Goal: Information Seeking & Learning: Learn about a topic

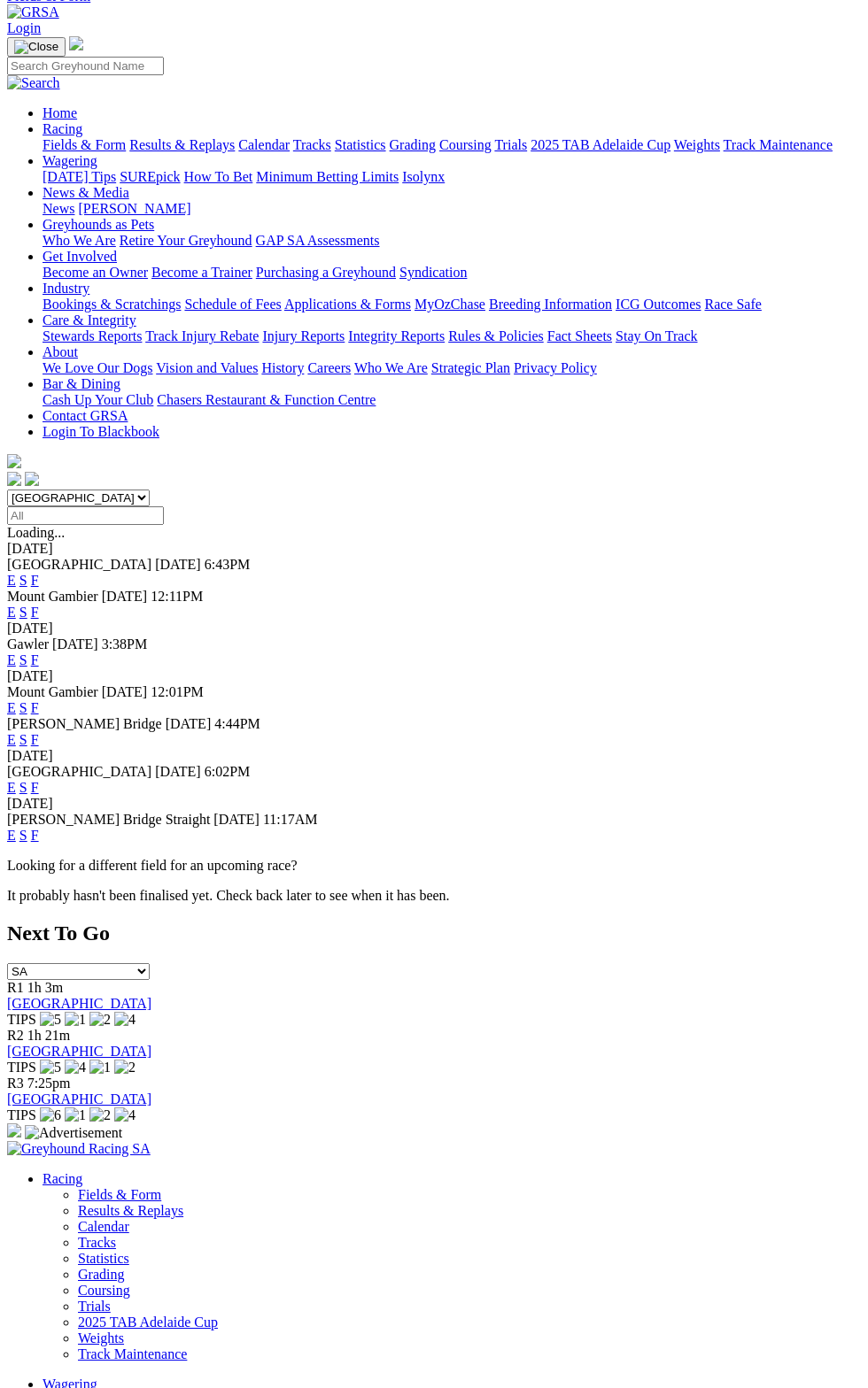
scroll to position [14, 0]
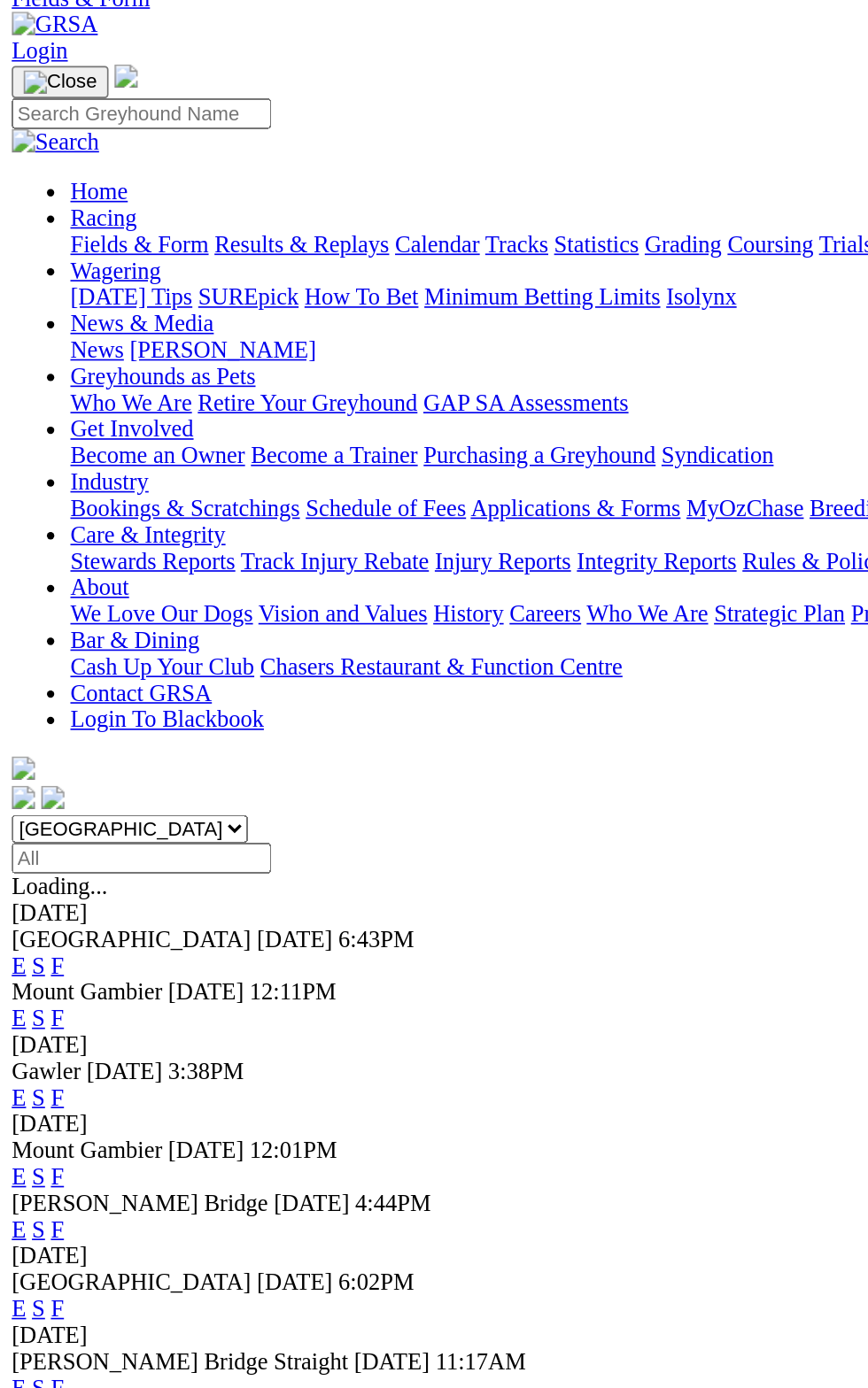
click at [233, 677] on div "Mount Gambier Today 12:11PM E S F" at bounding box center [434, 692] width 853 height 32
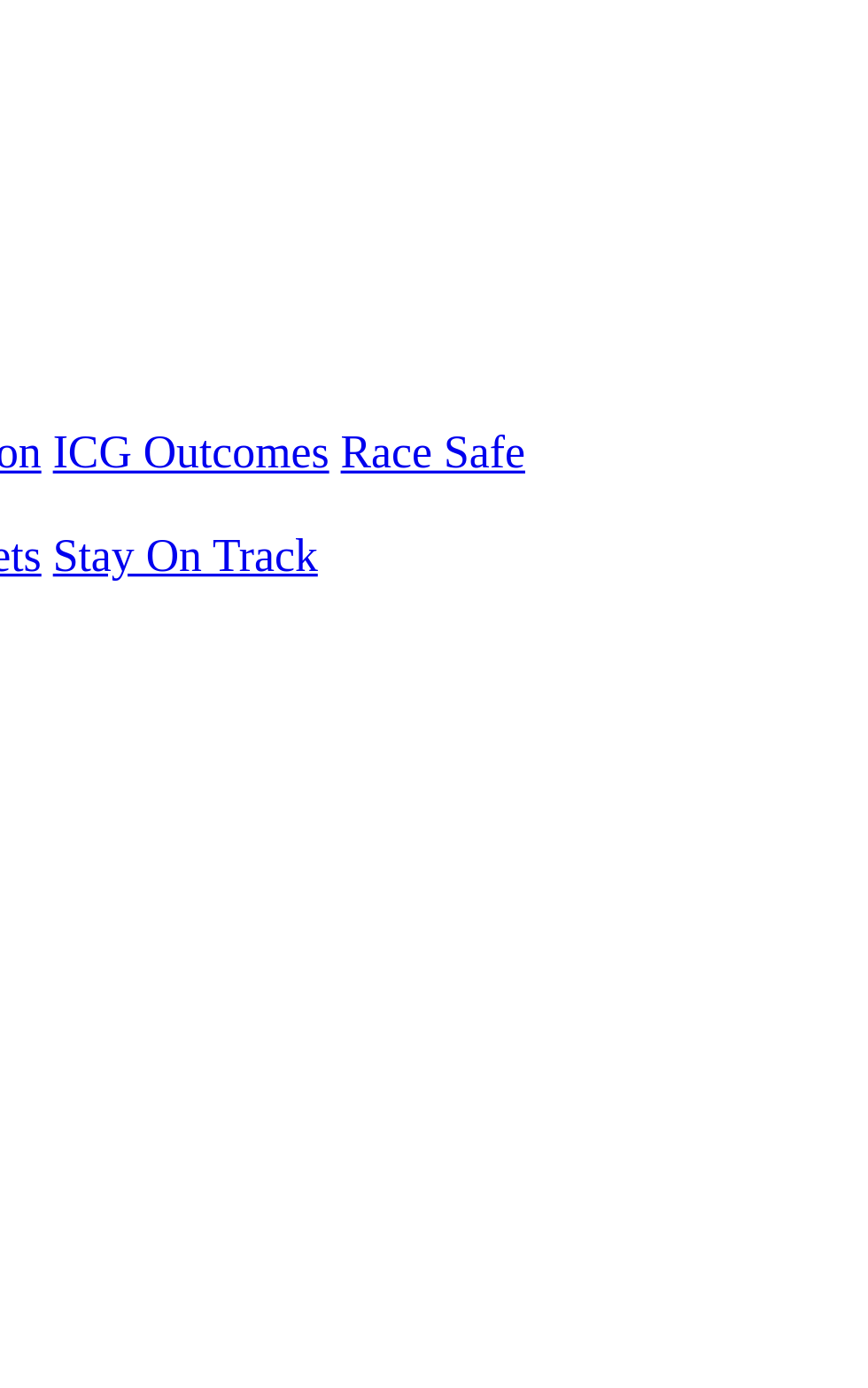
click at [39, 740] on link "F" at bounding box center [35, 747] width 8 height 15
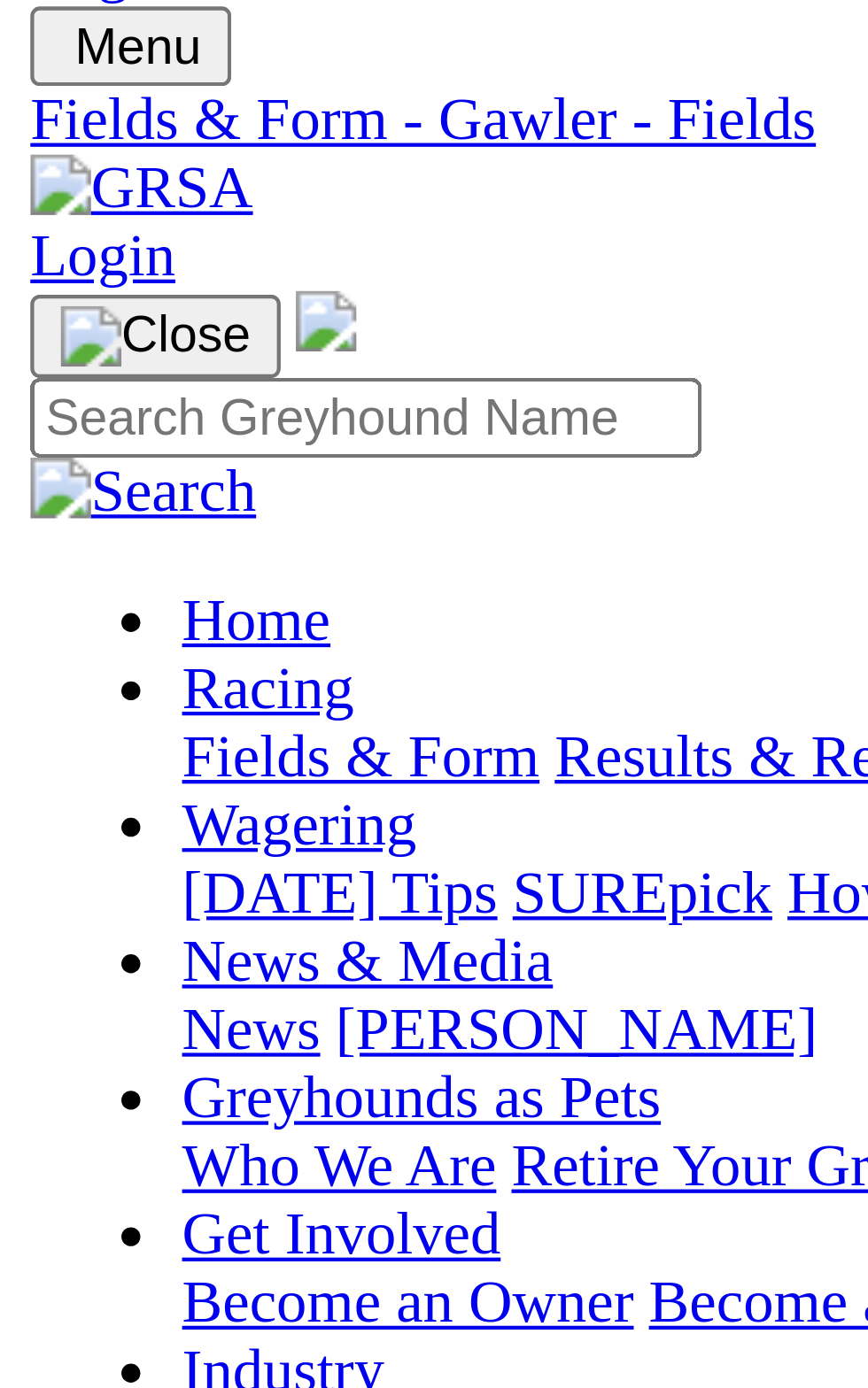
click at [71, 629] on span "3:38pm" at bounding box center [49, 636] width 43 height 15
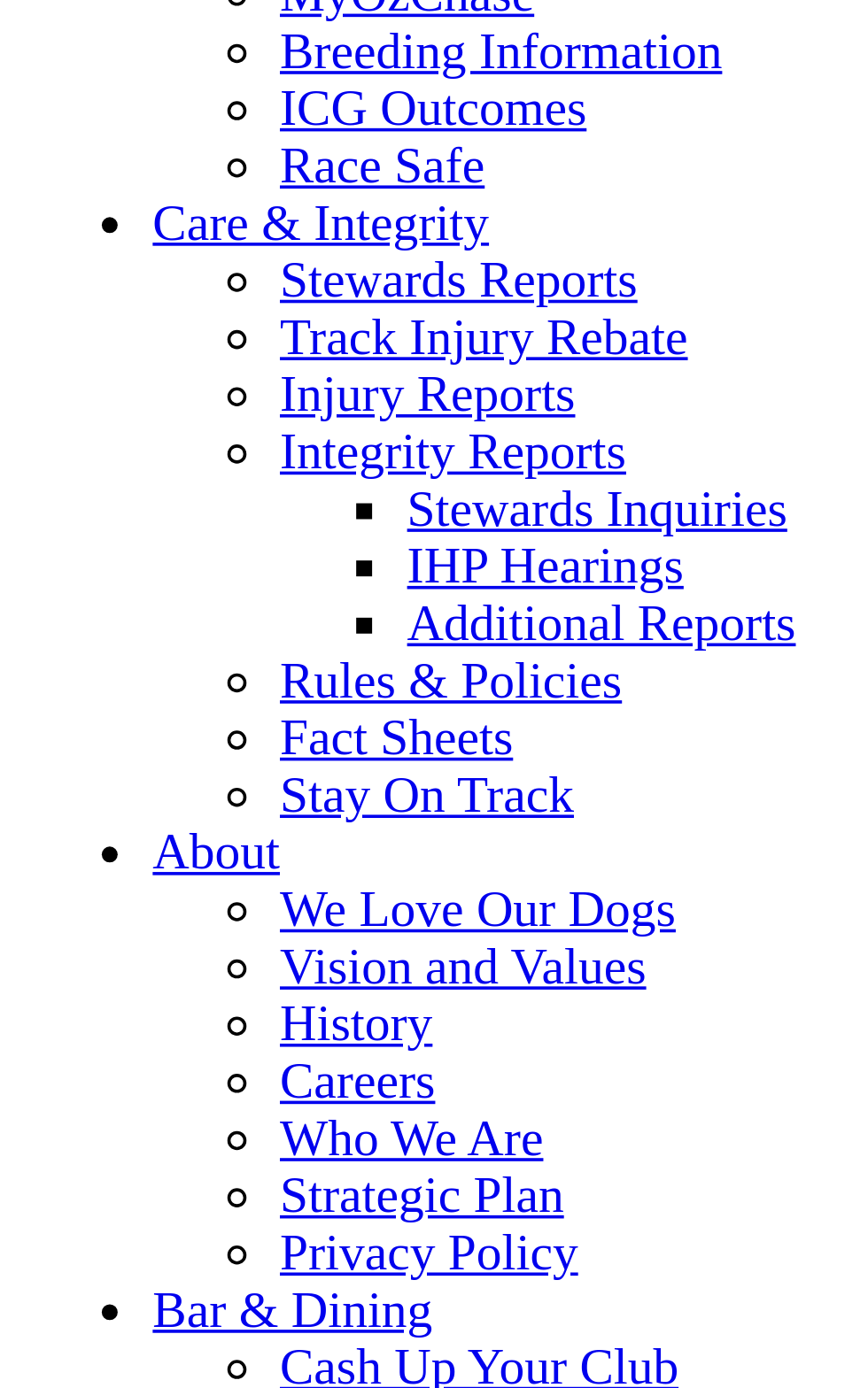
scroll to position [6294, 0]
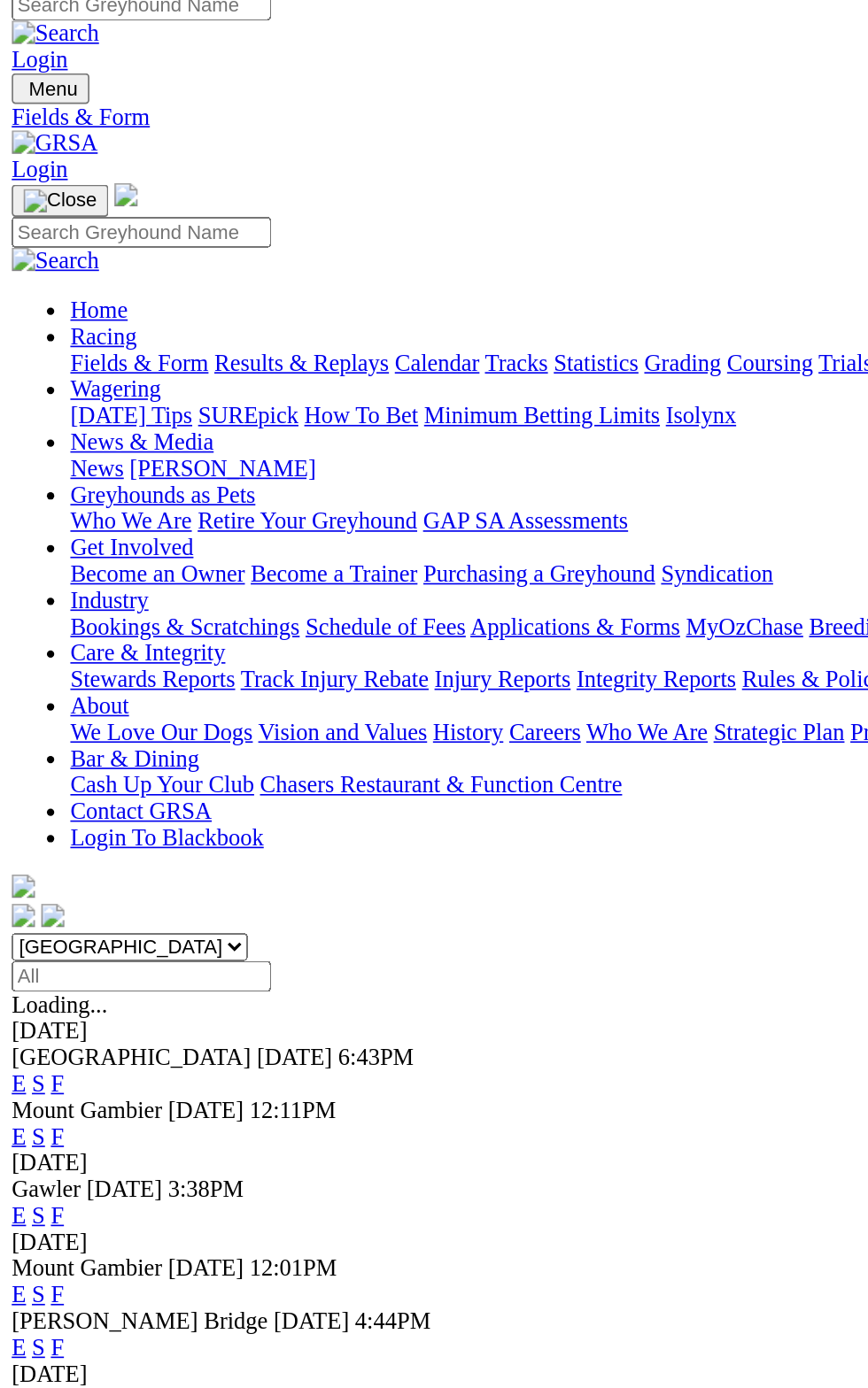
scroll to position [12, 0]
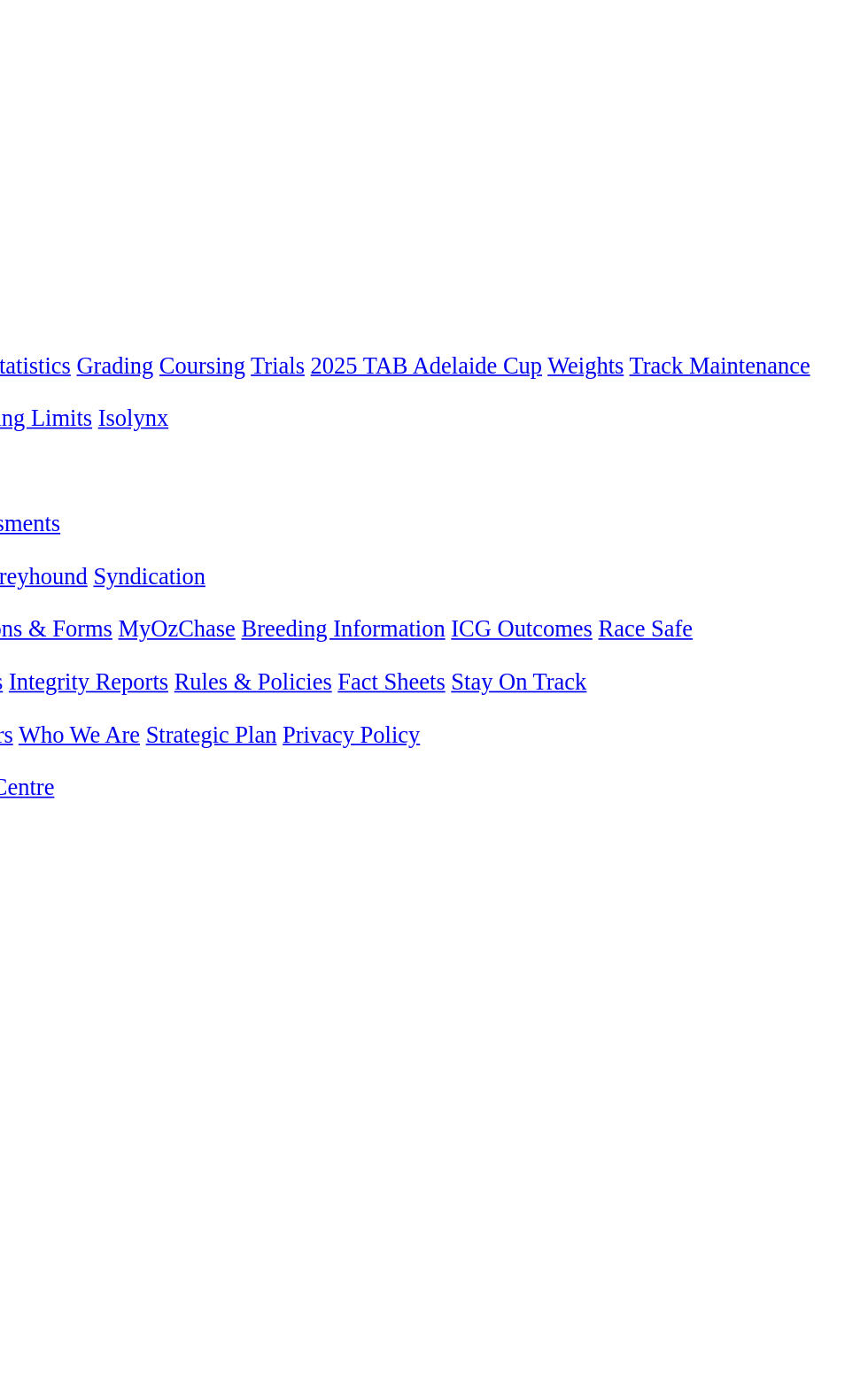
click at [836, 729] on div "E S F" at bounding box center [434, 736] width 853 height 16
click at [39, 729] on link "F" at bounding box center [35, 736] width 8 height 15
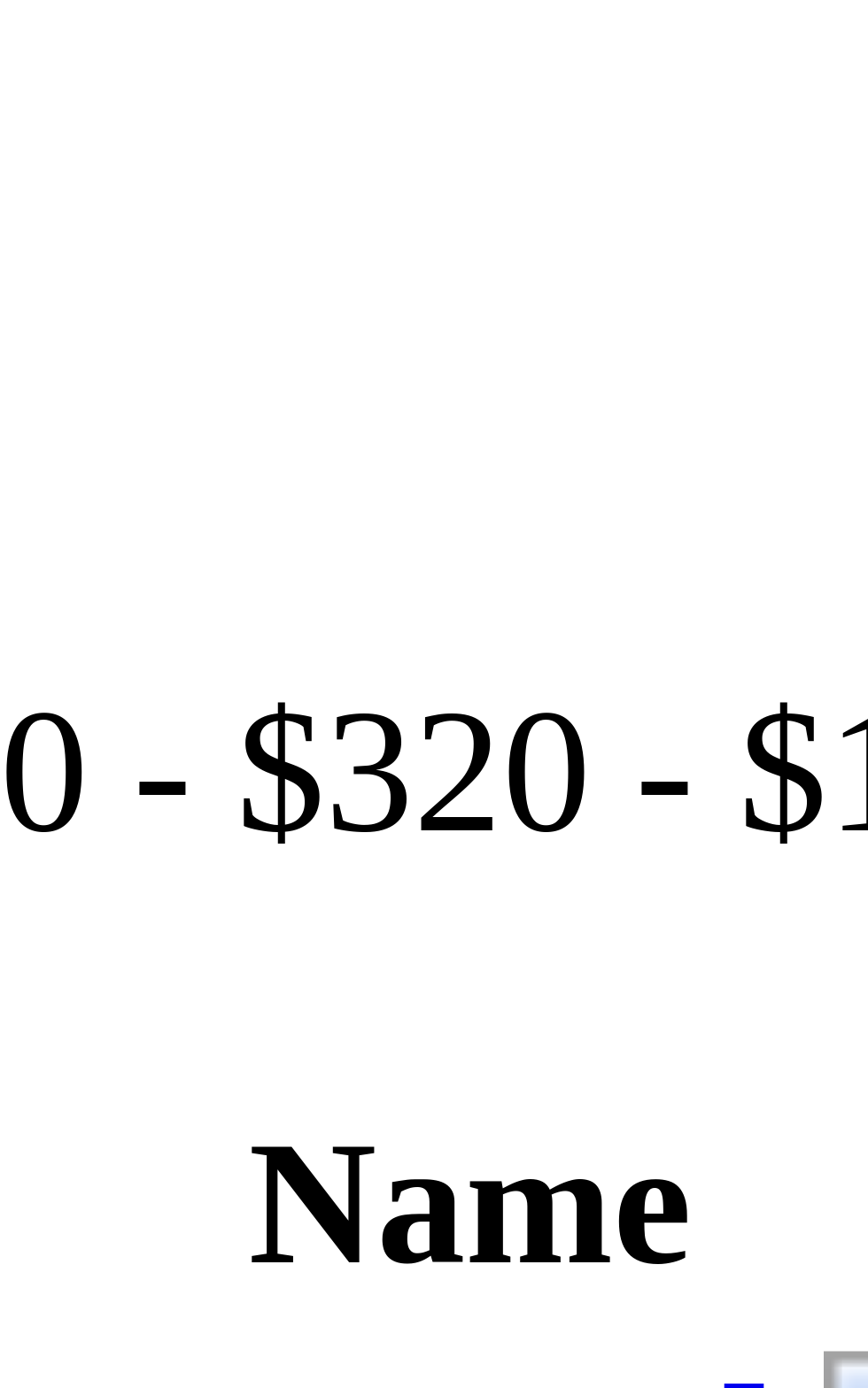
scroll to position [1706, 0]
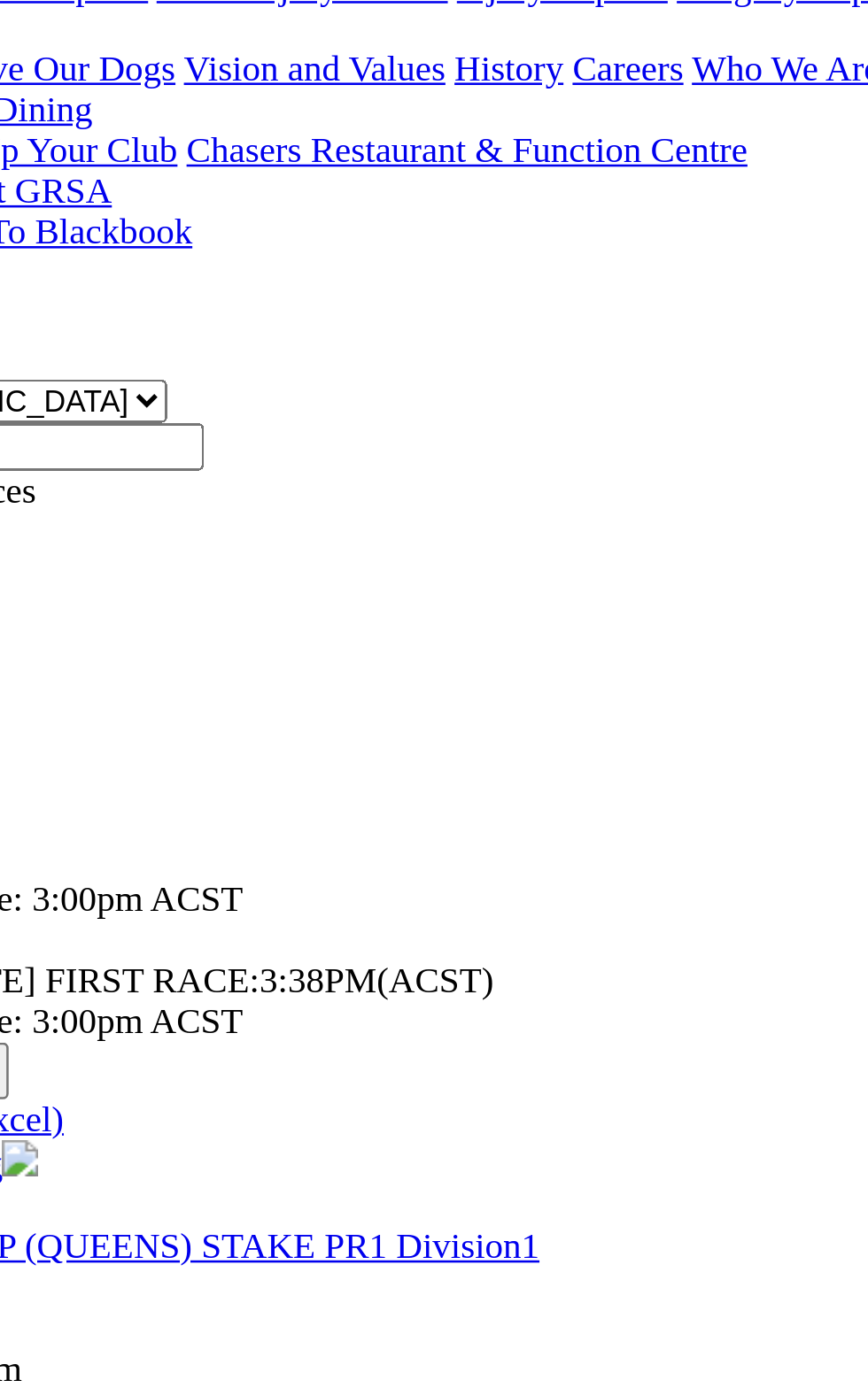
scroll to position [17, 0]
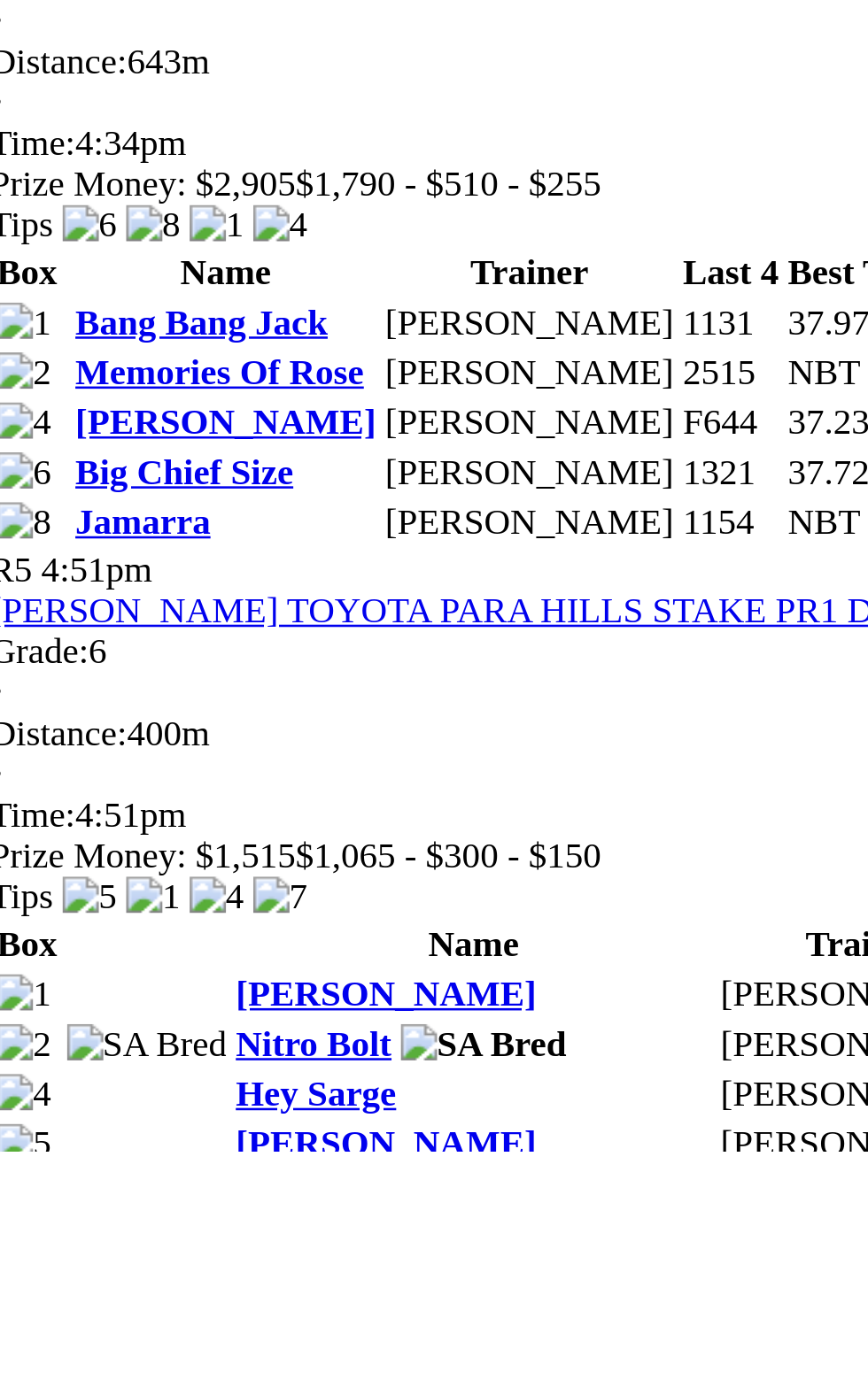
scroll to position [786, 0]
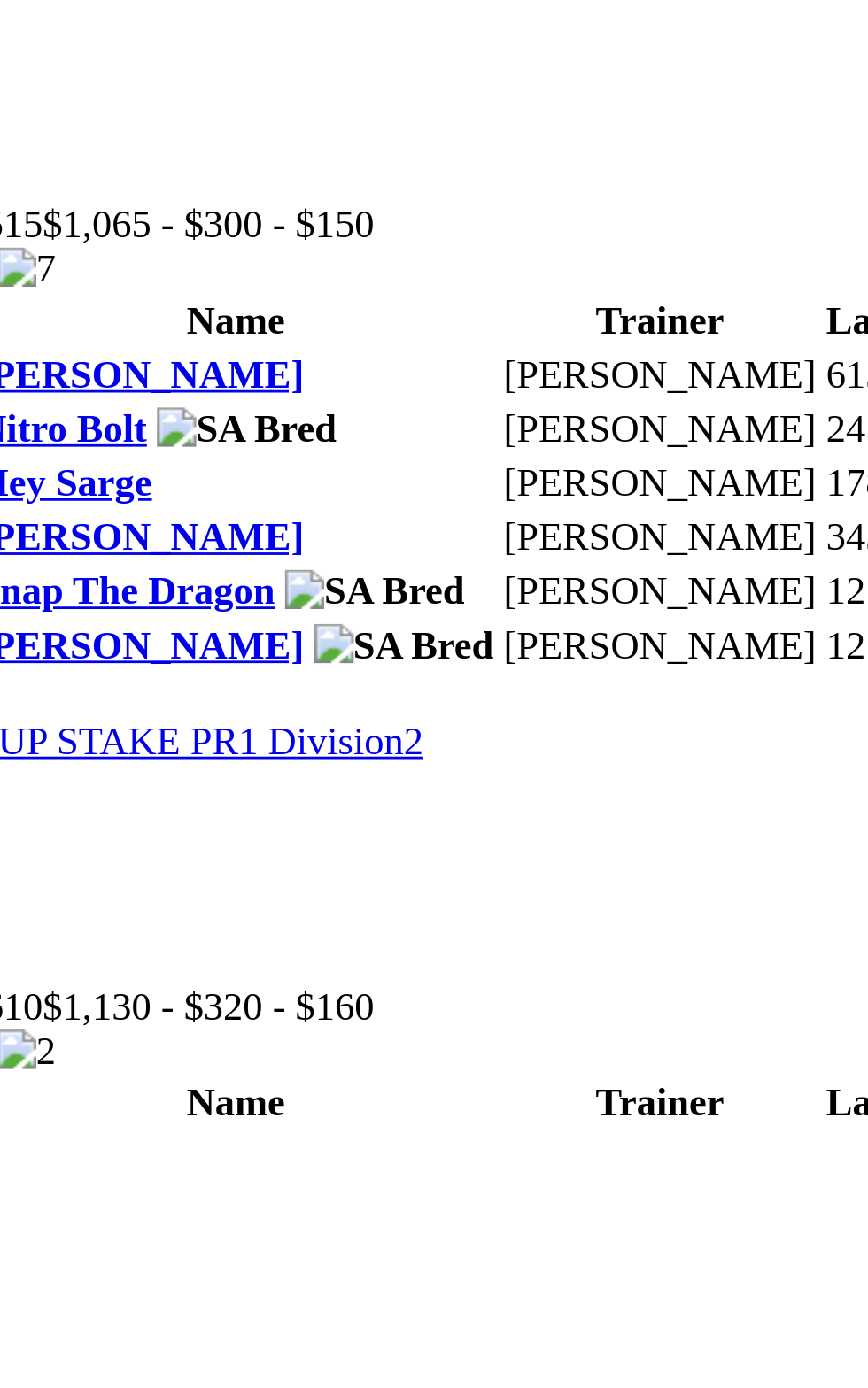
scroll to position [999, 0]
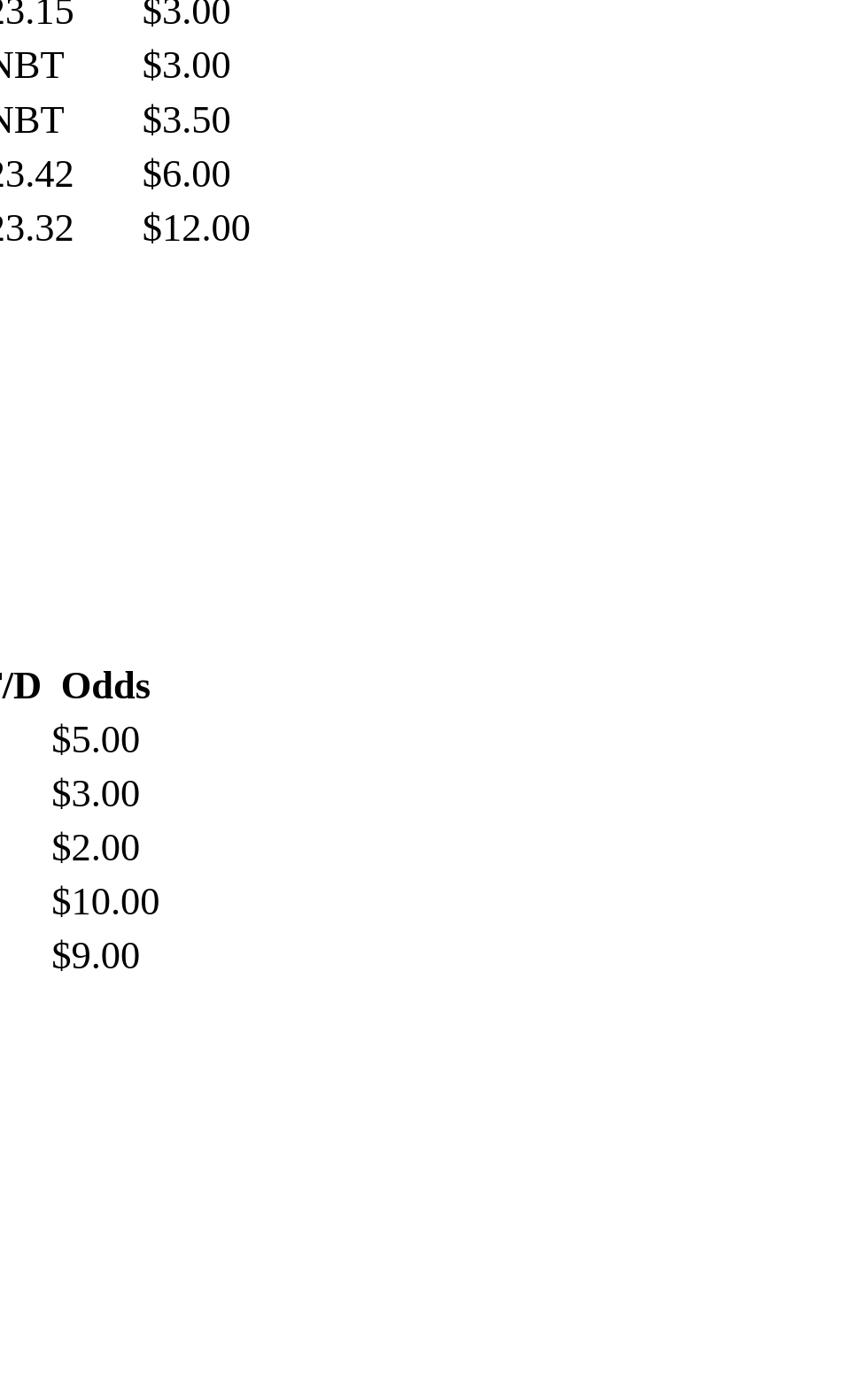
scroll to position [787, 0]
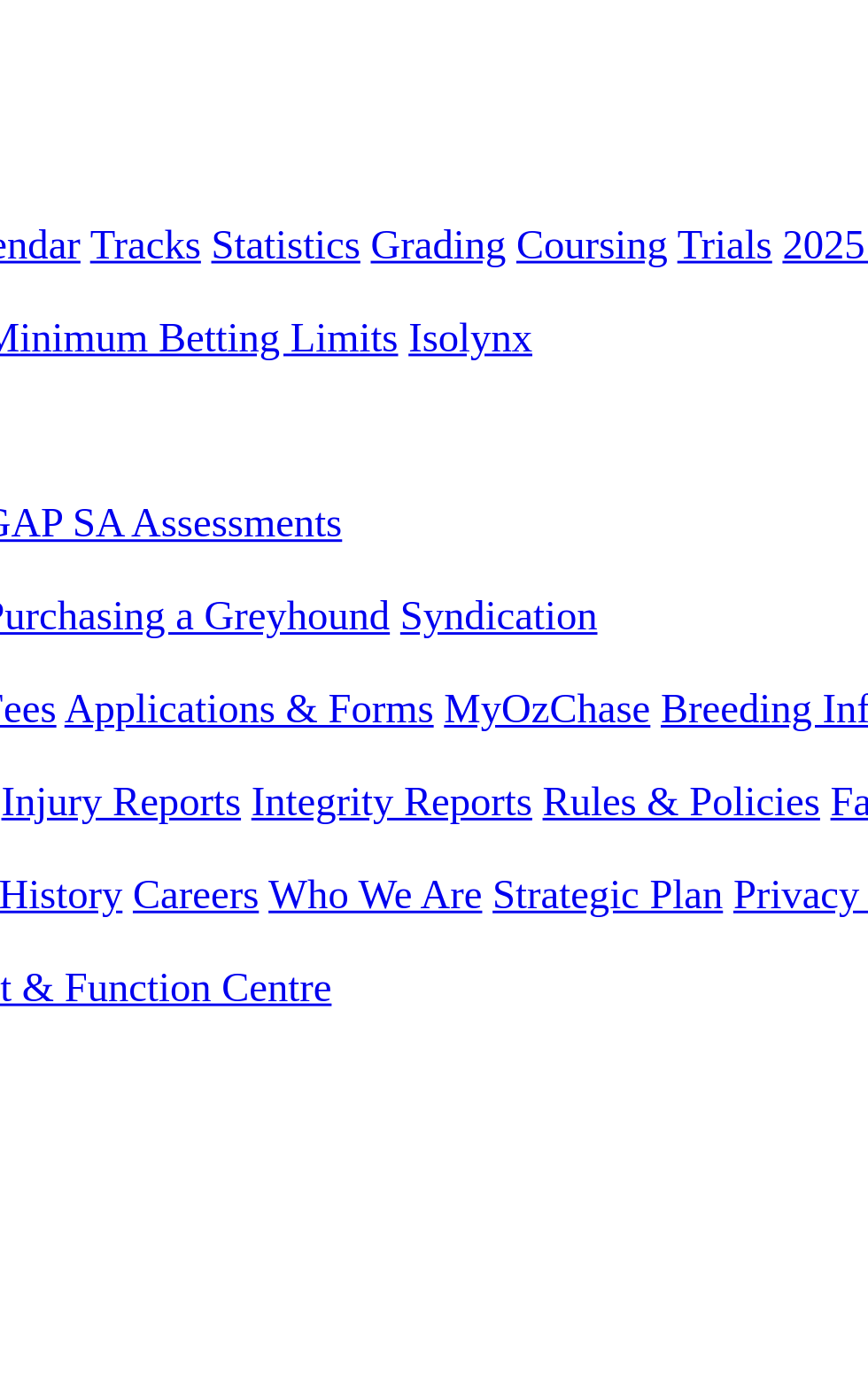
scroll to position [0, 0]
